Goal: Transaction & Acquisition: Subscribe to service/newsletter

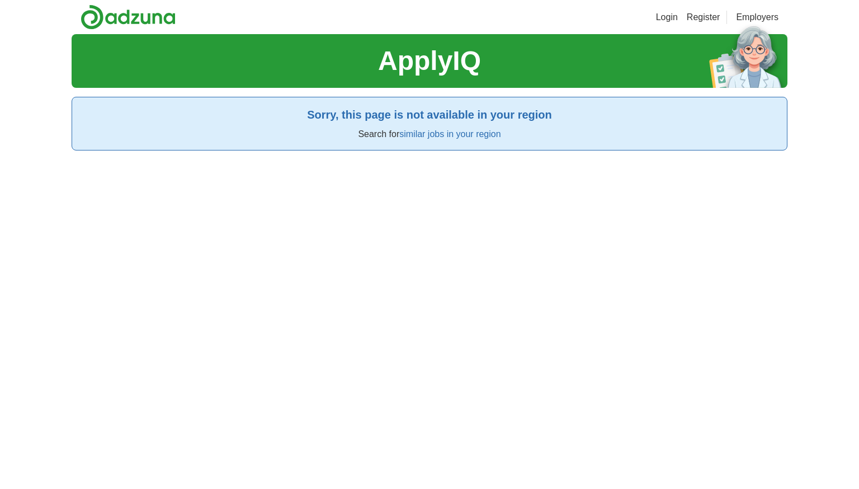
click at [702, 19] on link "Register" at bounding box center [703, 17] width 34 height 13
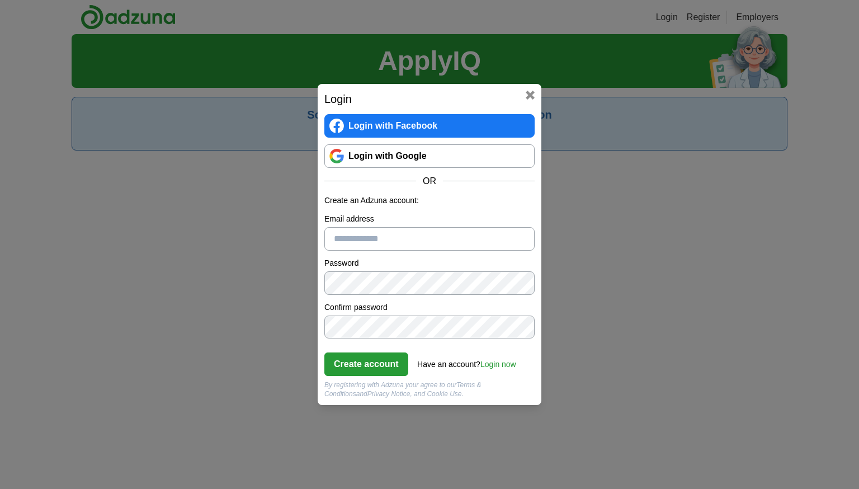
click at [481, 158] on link "Login with Google" at bounding box center [429, 155] width 210 height 23
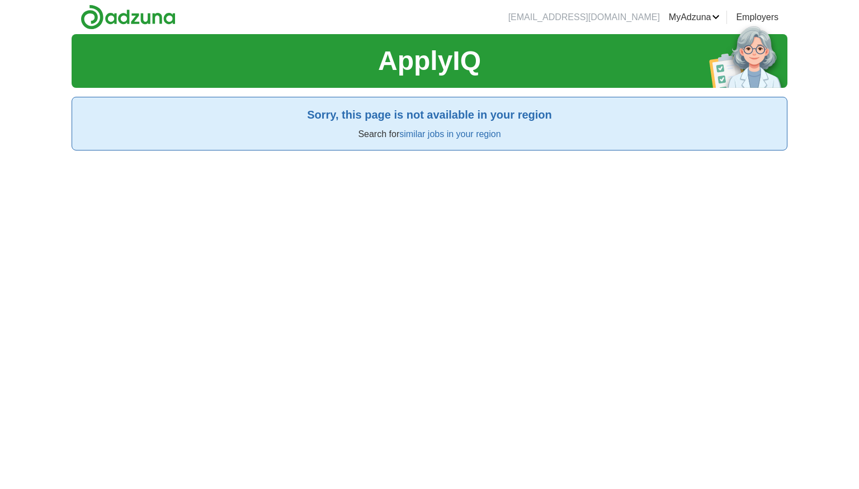
click at [401, 46] on h1 "ApplyIQ" at bounding box center [429, 61] width 103 height 40
click at [380, 45] on h1 "ApplyIQ" at bounding box center [429, 61] width 103 height 40
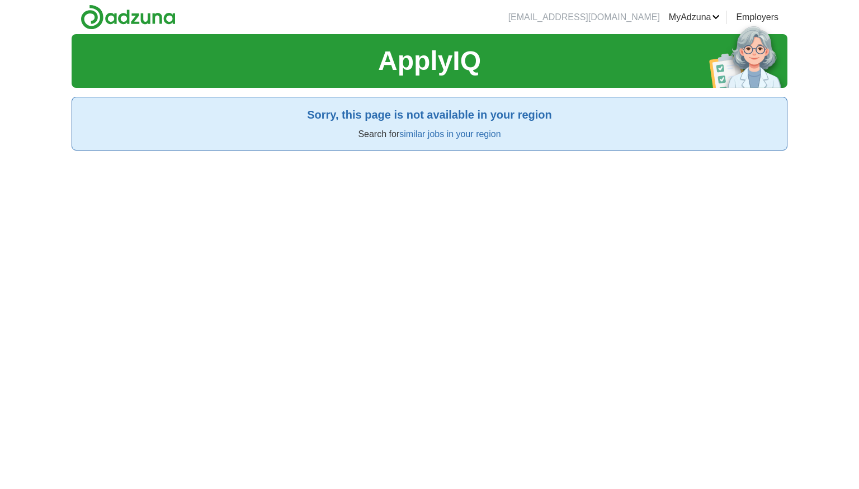
click at [341, 48] on section "ApplyIQ" at bounding box center [429, 61] width 715 height 54
